Goal: Check status

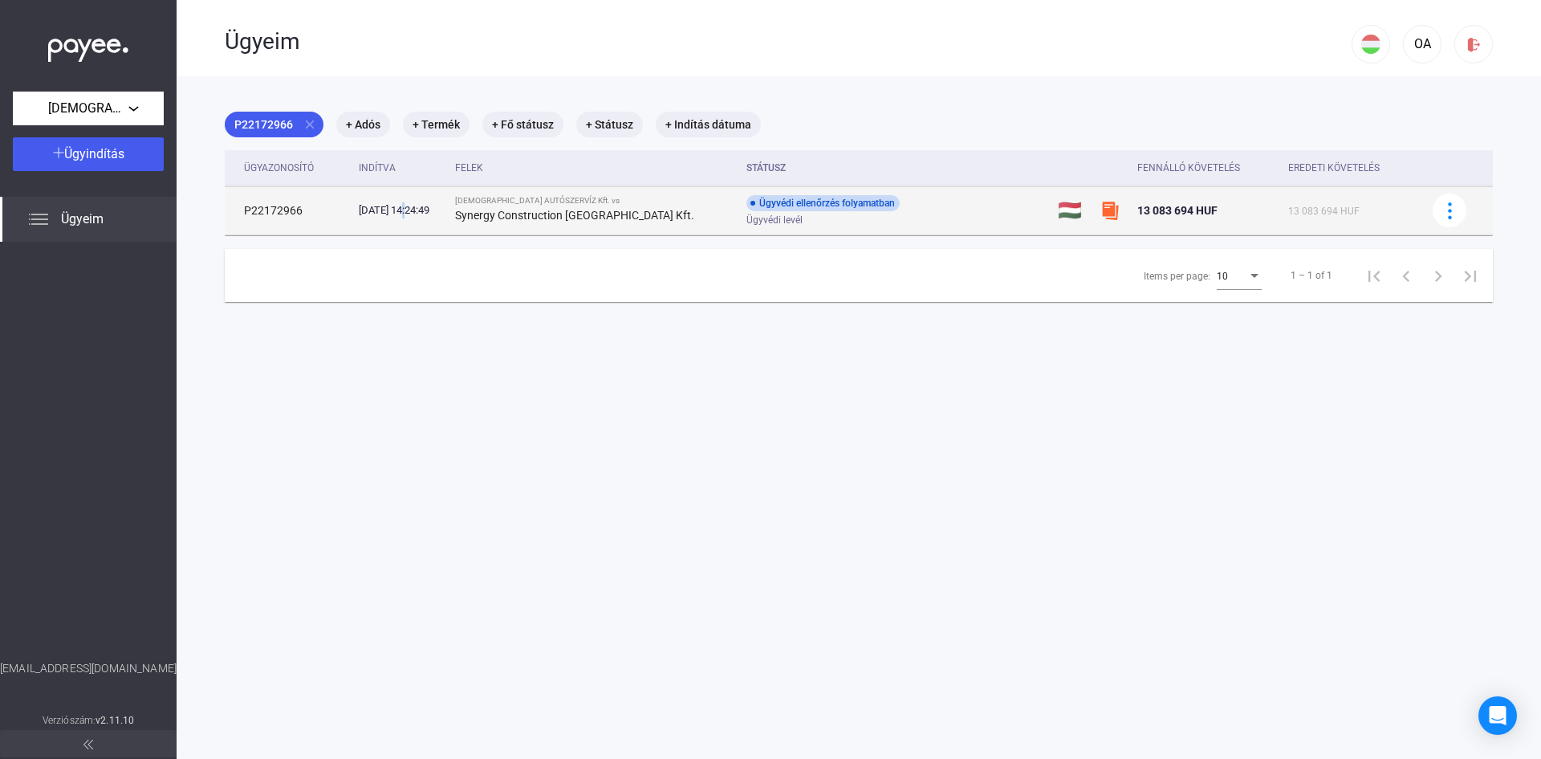
click at [408, 214] on div "[DATE] 14:24:49" at bounding box center [400, 210] width 83 height 16
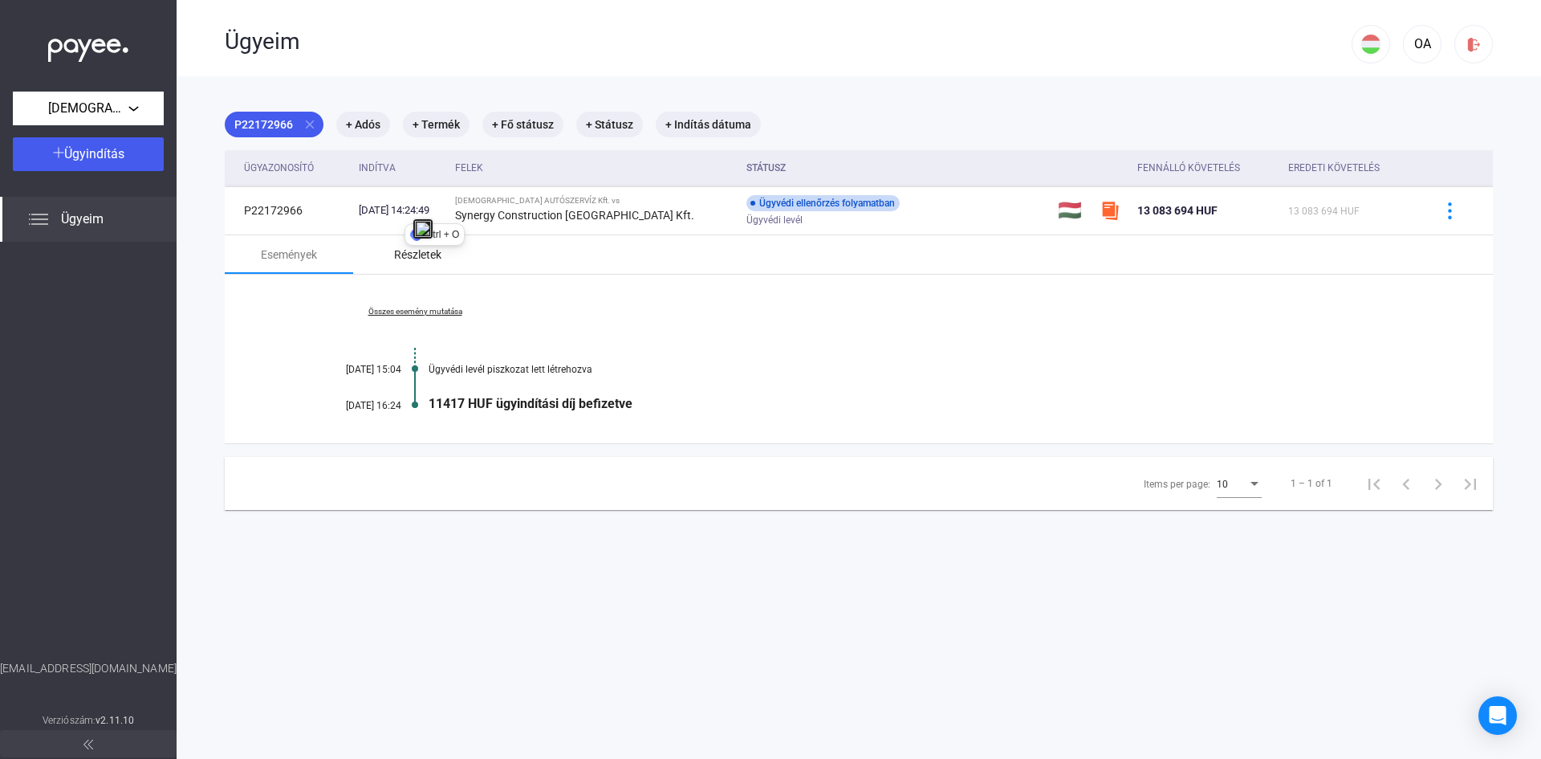
click at [417, 254] on div "Részletek" at bounding box center [417, 254] width 47 height 19
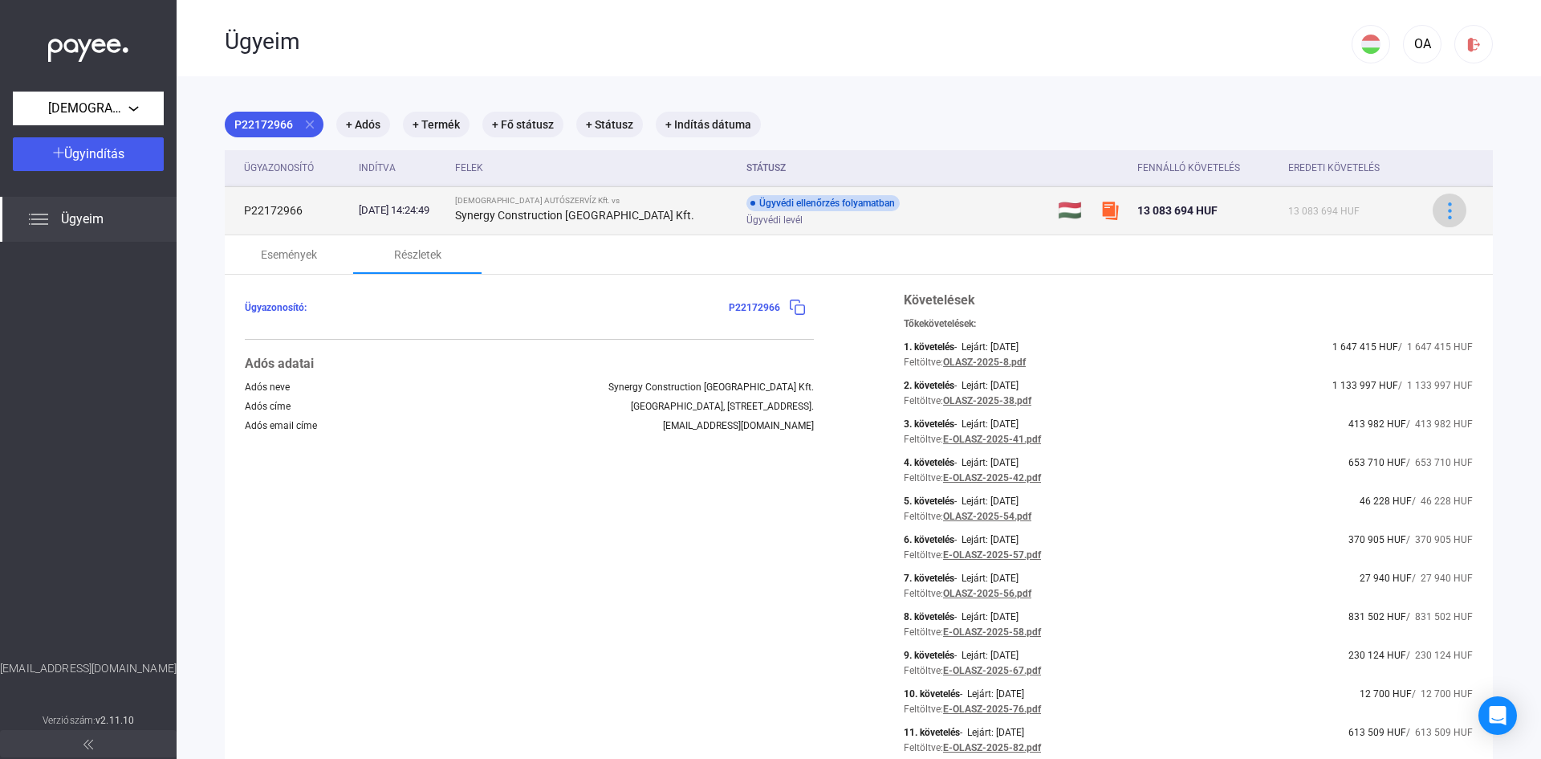
click at [1442, 206] on img at bounding box center [1450, 210] width 17 height 17
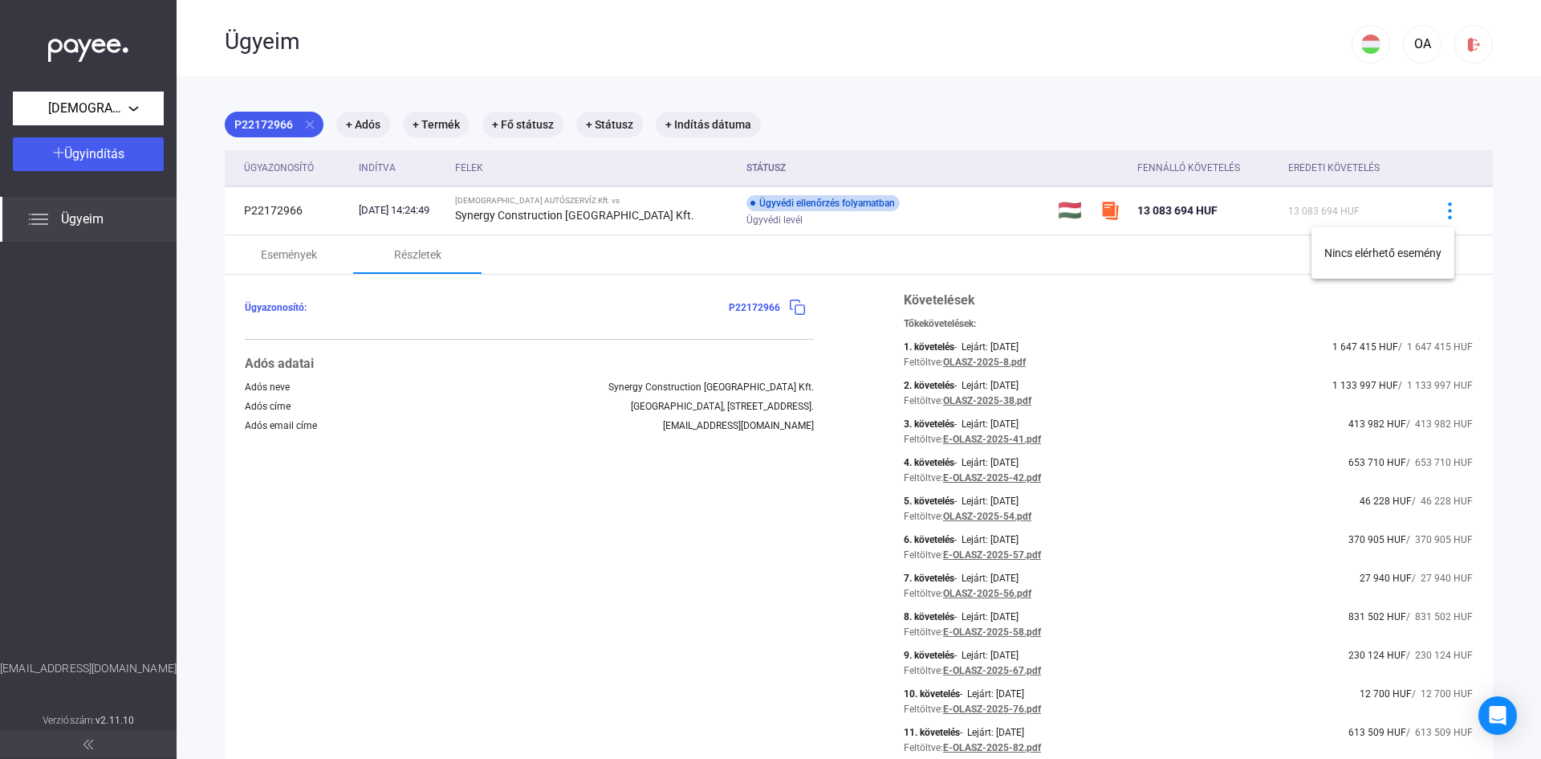
click at [965, 214] on div at bounding box center [770, 379] width 1541 height 759
click at [67, 222] on span "Ügyeim" at bounding box center [82, 219] width 43 height 19
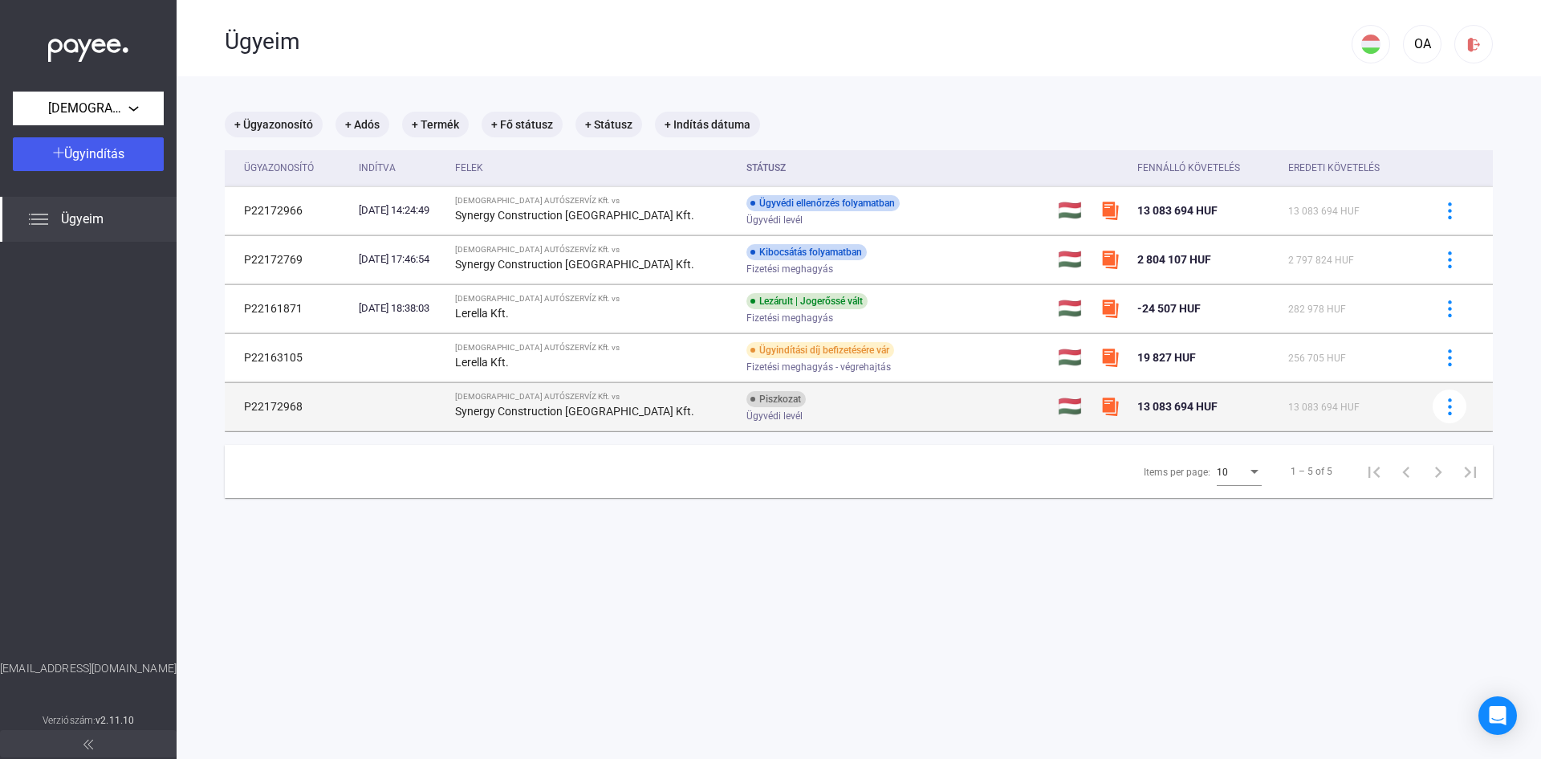
click at [909, 405] on div "Piszkozat Ügyvédi levél" at bounding box center [875, 406] width 256 height 31
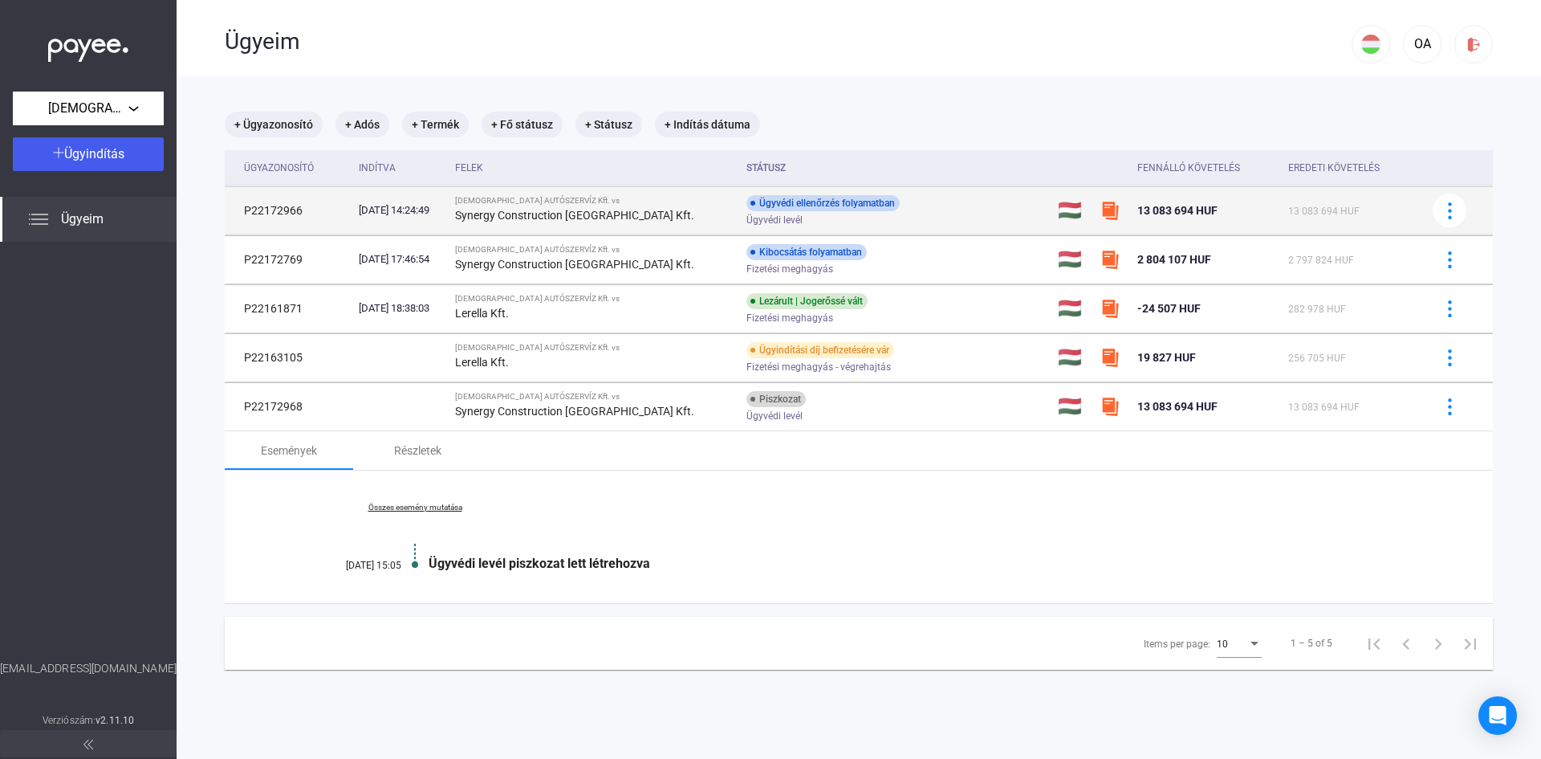
click at [977, 210] on td "Ügyvédi ellenőrzés folyamatban Ügyvédi levél" at bounding box center [895, 210] width 311 height 48
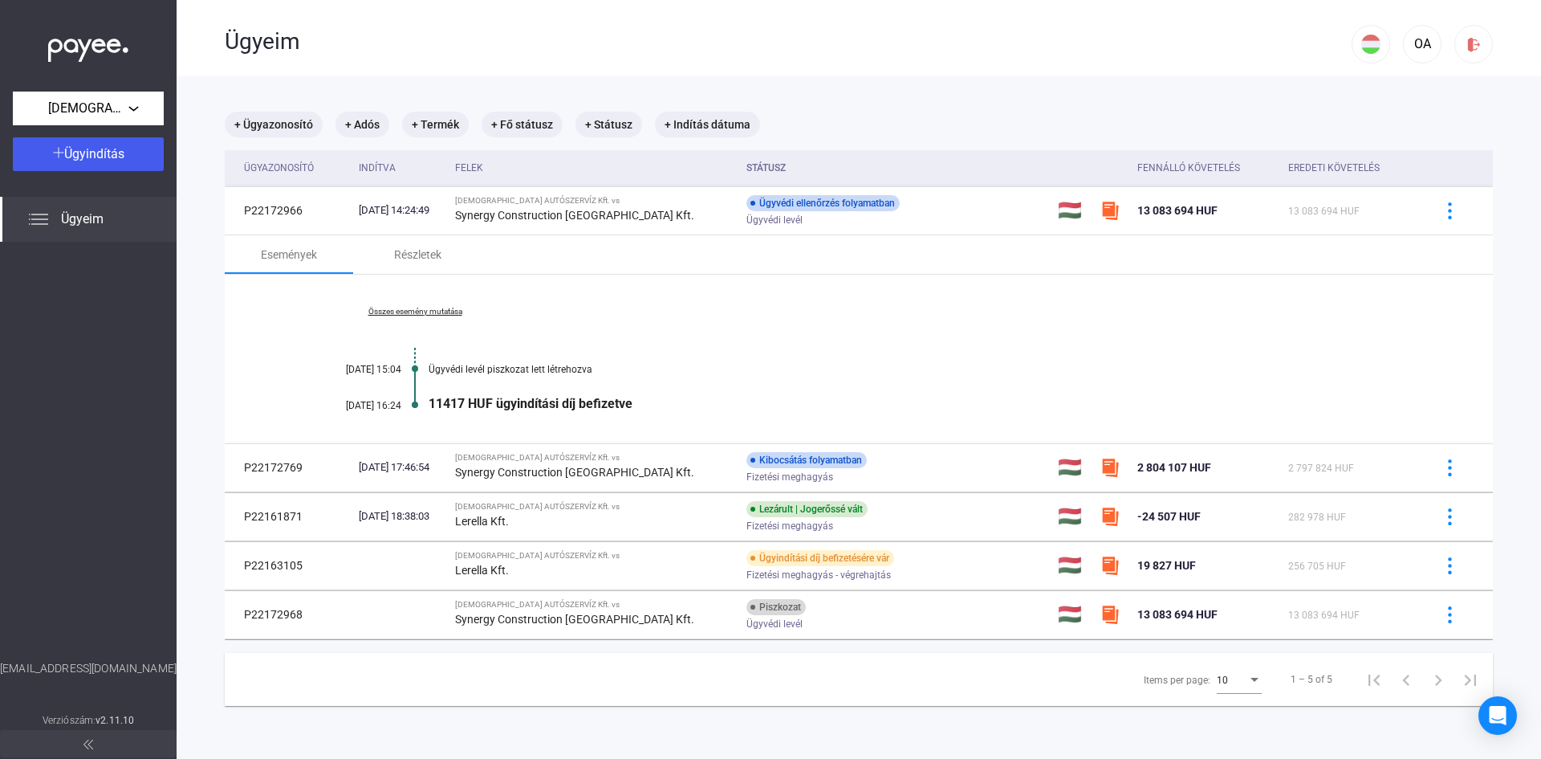
click at [445, 311] on link "Összes esemény mutatása" at bounding box center [415, 312] width 220 height 10
click at [440, 257] on div "Részletek" at bounding box center [417, 254] width 47 height 19
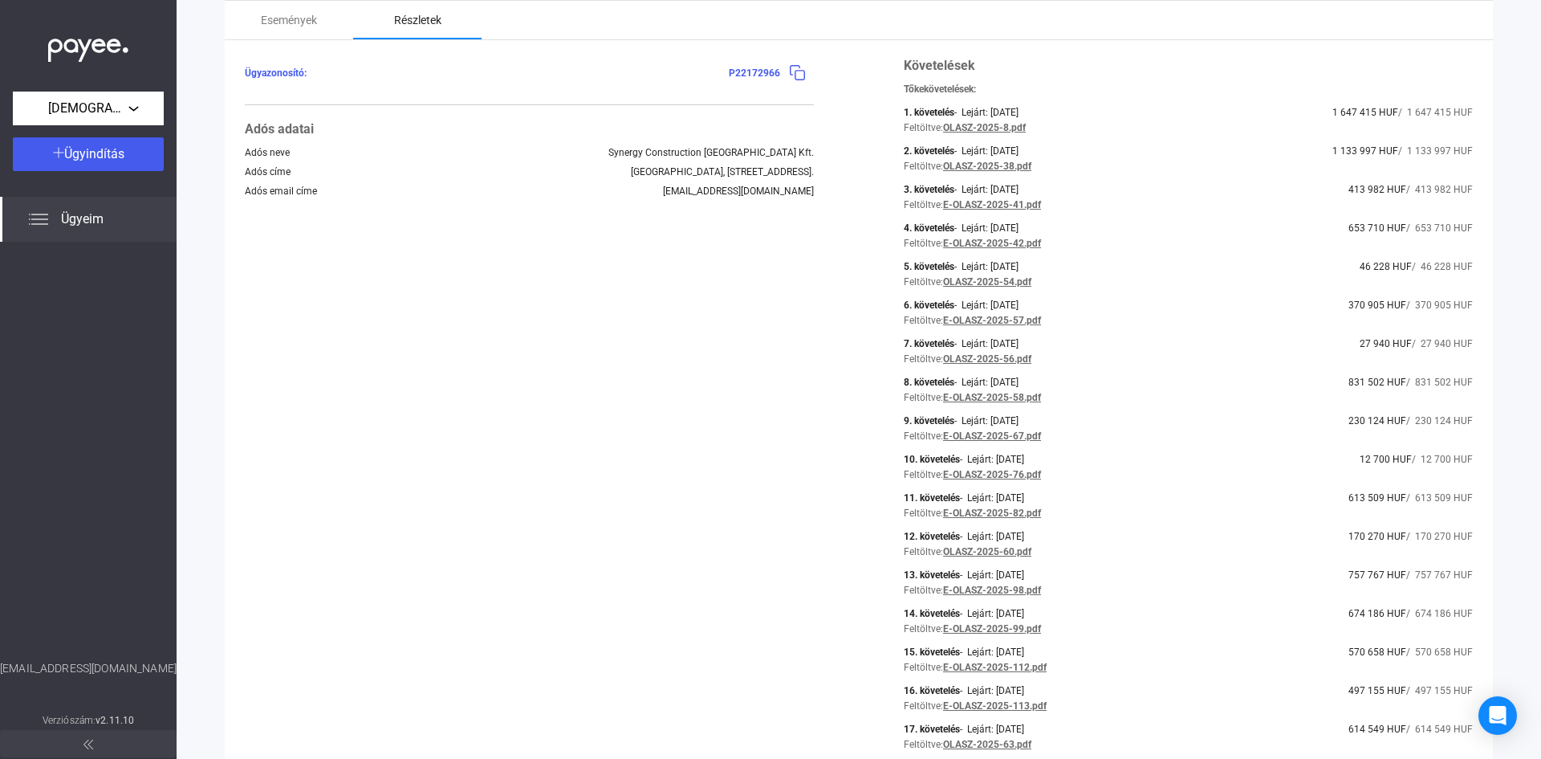
scroll to position [241, 0]
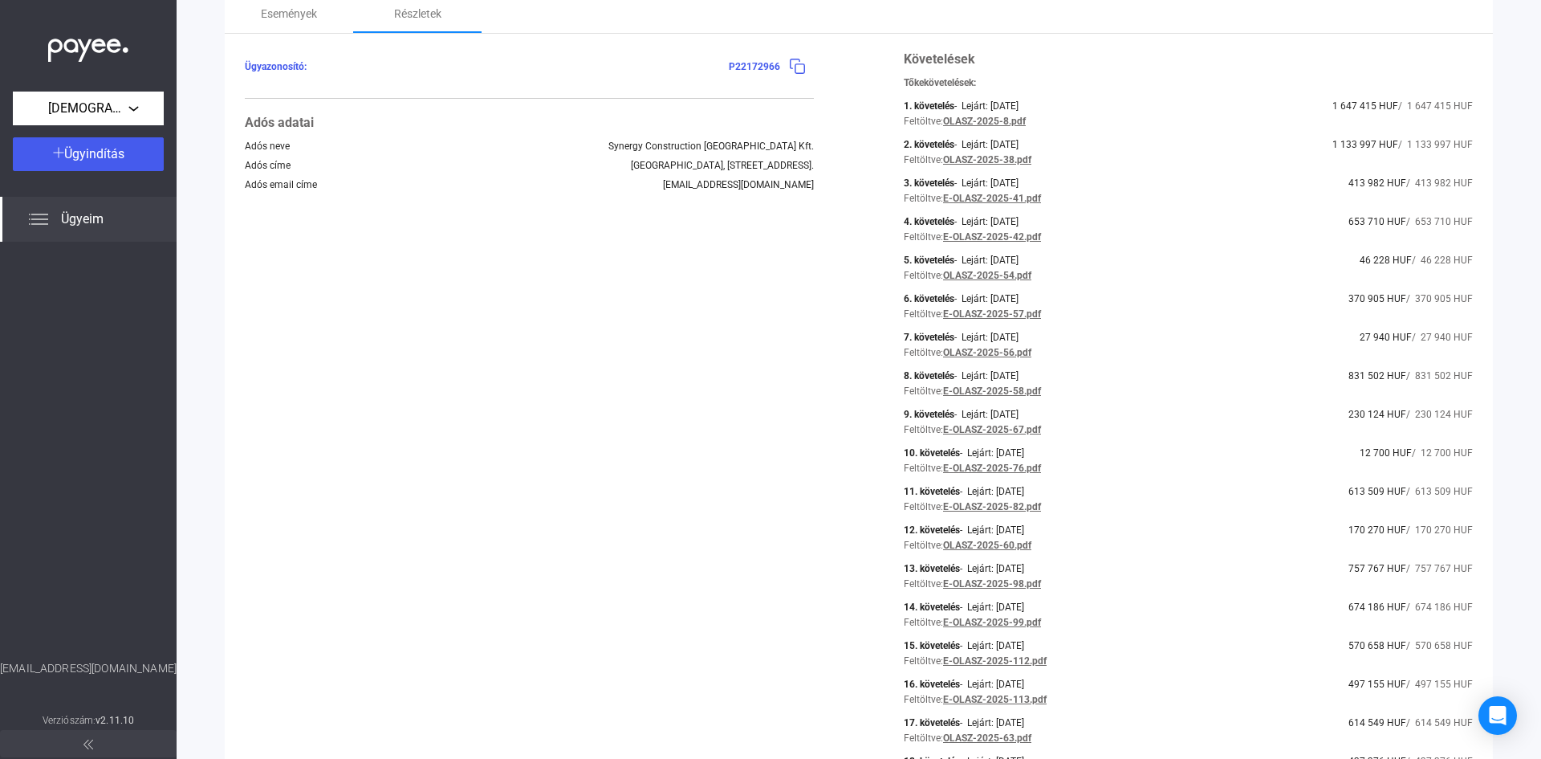
click at [1021, 544] on link "OLASZ-2025-60.pdf" at bounding box center [987, 544] width 88 height 11
